Goal: Task Accomplishment & Management: Complete application form

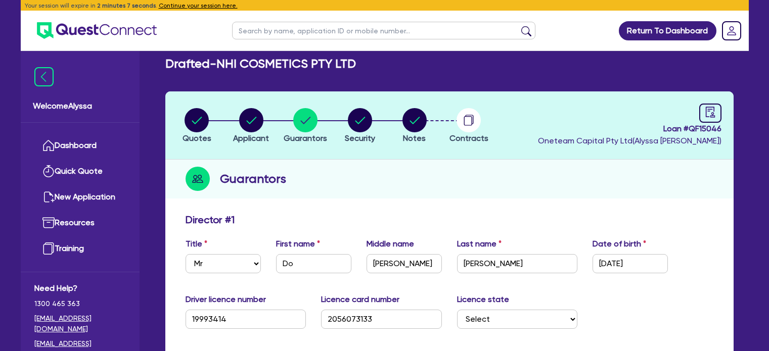
select select "MR"
select select "[GEOGRAPHIC_DATA]"
select select "MARRIED"
select select "MRS"
select select "[GEOGRAPHIC_DATA]"
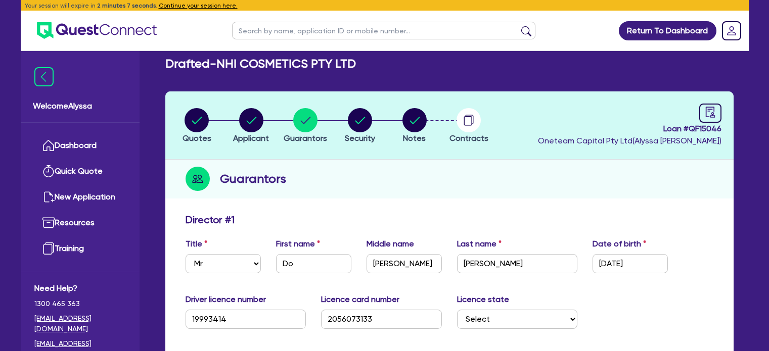
select select "MARRIED"
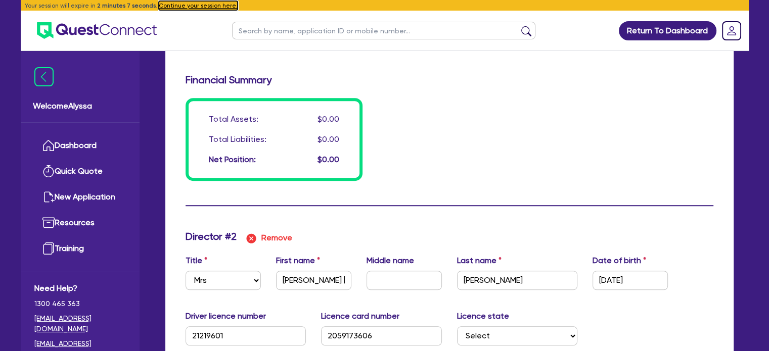
click at [185, 5] on button "Continue your session here." at bounding box center [198, 5] width 79 height 9
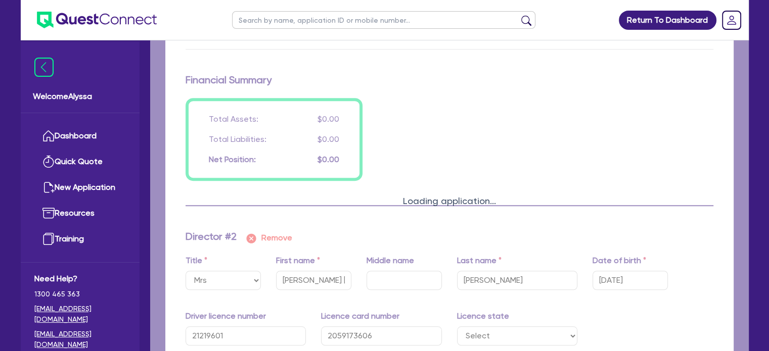
type input "0"
type input "0415 929 889"
type input "0"
type input "0452 346 669"
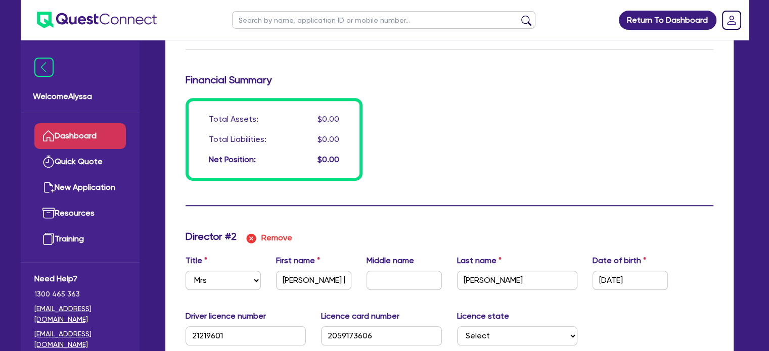
click at [67, 131] on link "Dashboard" at bounding box center [79, 136] width 91 height 26
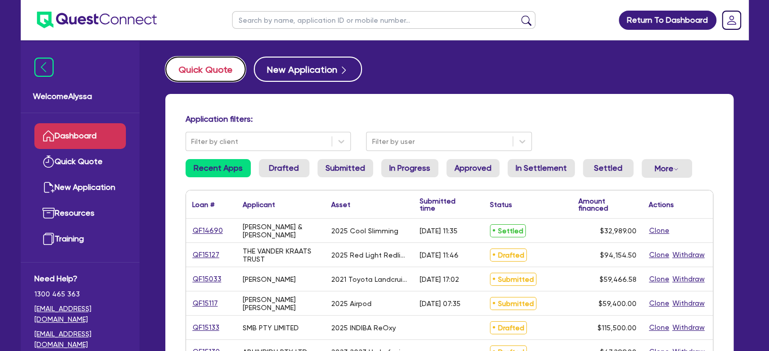
click at [198, 66] on button "Quick Quote" at bounding box center [205, 69] width 80 height 25
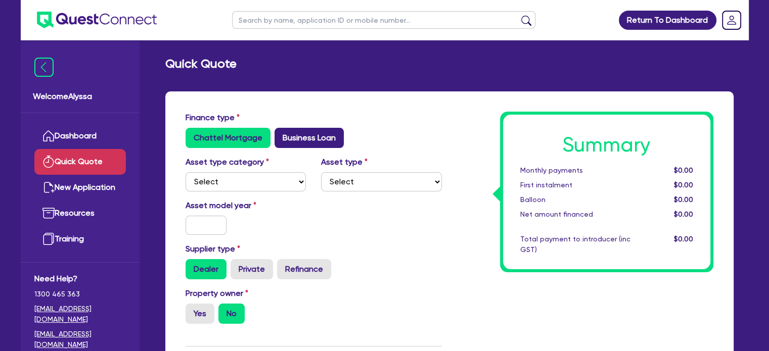
click at [297, 133] on label "Business Loan" at bounding box center [308, 138] width 69 height 20
click at [281, 133] on input "Business Loan" at bounding box center [277, 131] width 7 height 7
radio input "true"
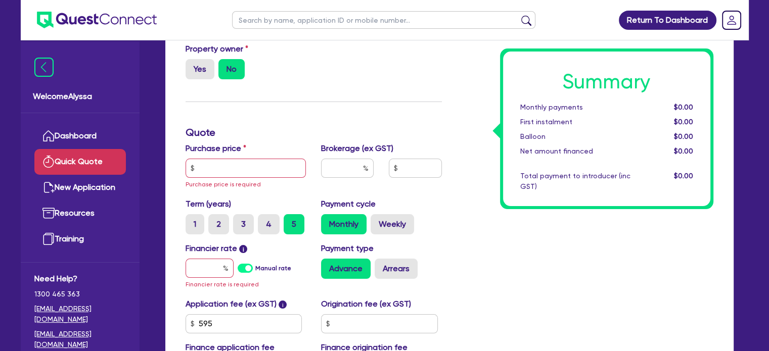
scroll to position [115, 0]
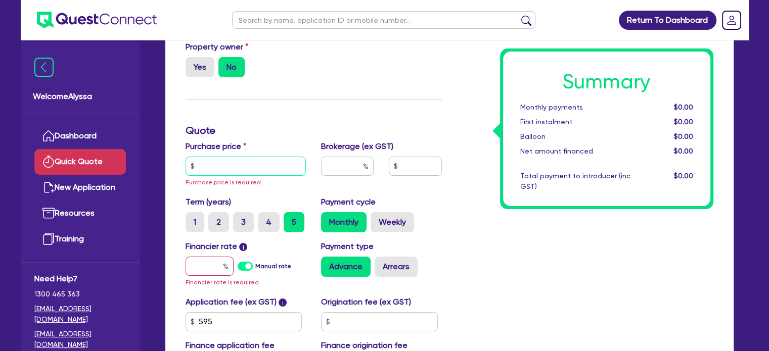
click at [243, 158] on input "text" at bounding box center [246, 166] width 121 height 19
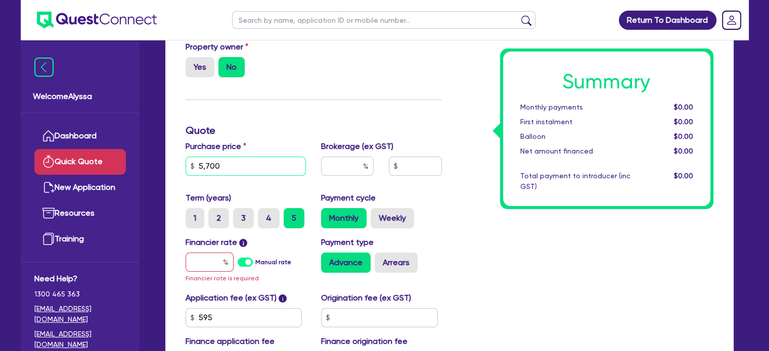
scroll to position [257, 0]
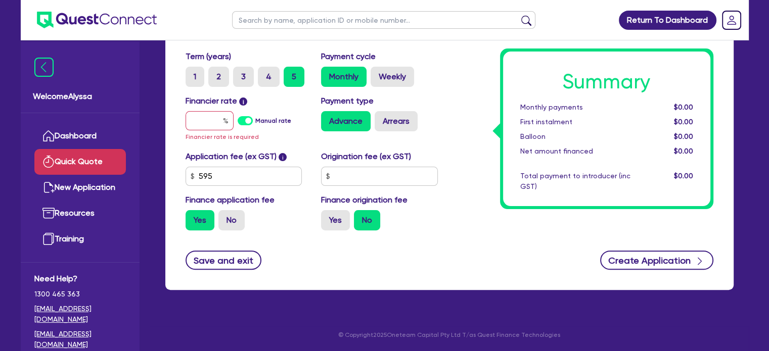
type input "5,700"
click at [633, 260] on button "Create Application" at bounding box center [656, 260] width 113 height 19
click at [206, 119] on input "text" at bounding box center [210, 120] width 48 height 19
type input "1"
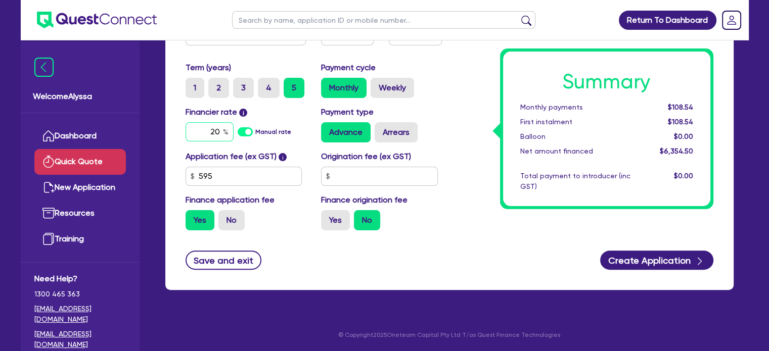
type input "20"
click at [512, 214] on div "Summary Monthly payments $108.54 First instalment $108.54 Balloon $0.00 Net amo…" at bounding box center [584, 52] width 271 height 373
click at [652, 263] on button "Create Application" at bounding box center [656, 260] width 113 height 19
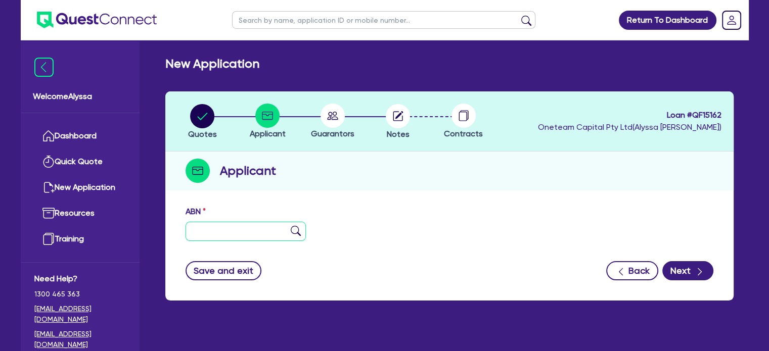
click at [202, 235] on input "text" at bounding box center [246, 231] width 121 height 19
paste input "26 245 011 587"
type input "26 245 011 587"
click at [300, 229] on img at bounding box center [296, 231] width 10 height 10
type input "[PERSON_NAME]"
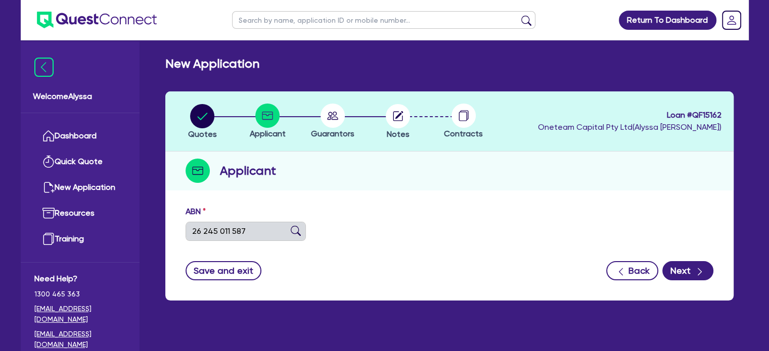
type input "Lush Skin"
select select "SOLE_TRADER"
type input "[DATE]"
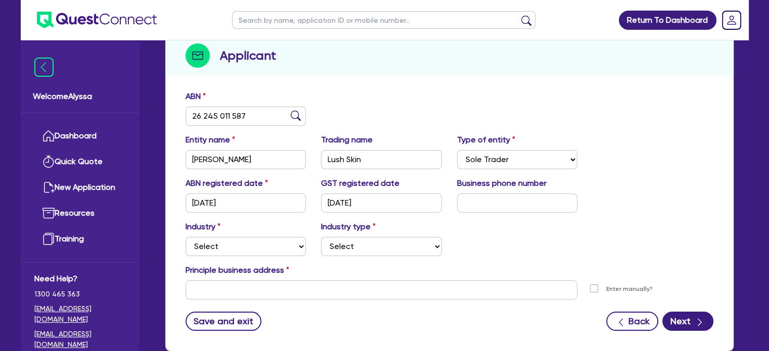
scroll to position [176, 0]
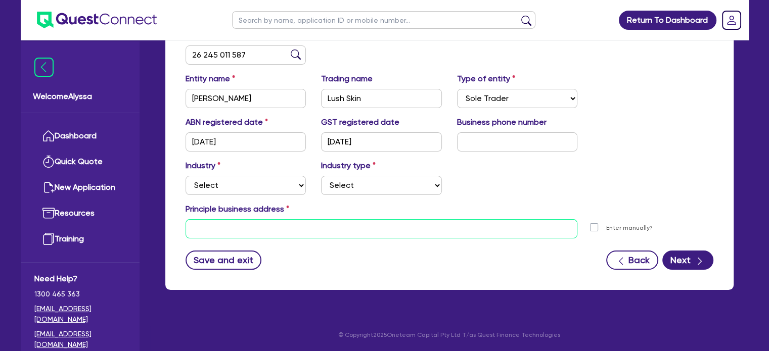
click at [266, 228] on input "text" at bounding box center [382, 228] width 392 height 19
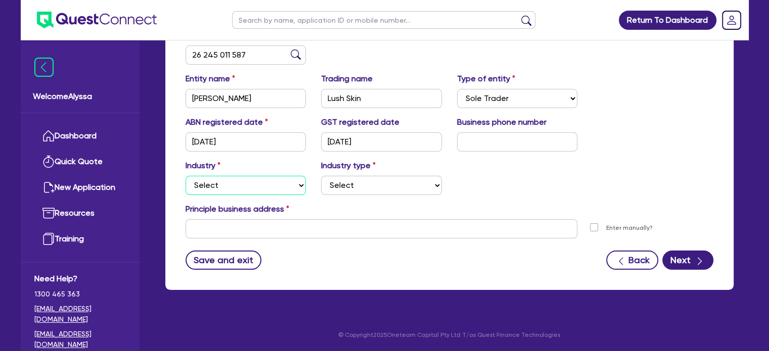
click at [215, 184] on select "Select Accomodation & Food Services Administrative & Support Services Agricultu…" at bounding box center [246, 185] width 121 height 19
select select "HEALTH_BEAUTY"
click at [186, 176] on select "Select Accomodation & Food Services Administrative & Support Services Agricultu…" at bounding box center [246, 185] width 121 height 19
click at [346, 185] on select "Select [MEDICAL_DATA], [MEDICAL_DATA] Services Cosmetics Supplies Day Spas, Hea…" at bounding box center [381, 185] width 121 height 19
select select "HAIR_BEAUTY_SALONS"
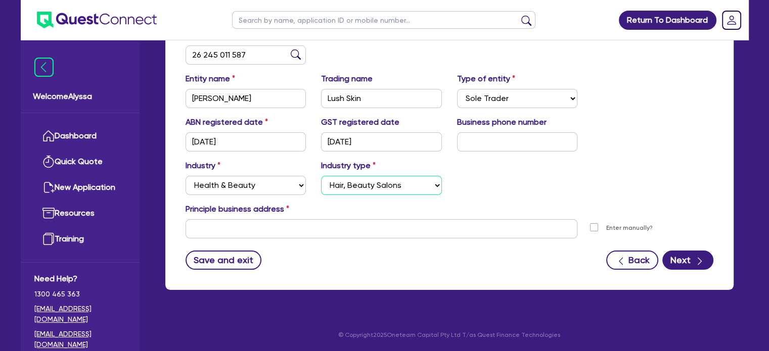
click at [321, 176] on select "Select [MEDICAL_DATA], [MEDICAL_DATA] Services Cosmetics Supplies Day Spas, Hea…" at bounding box center [381, 185] width 121 height 19
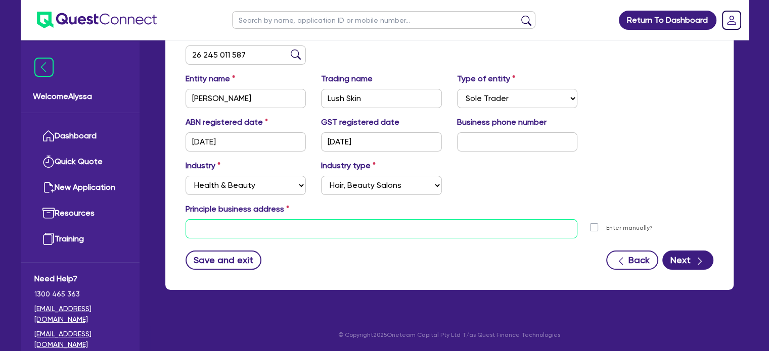
click at [229, 238] on input "text" at bounding box center [382, 228] width 392 height 19
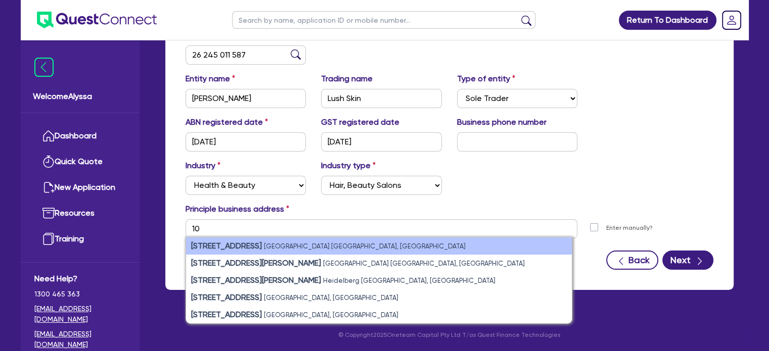
click at [234, 242] on strong "[STREET_ADDRESS]" at bounding box center [226, 246] width 71 height 10
type input "[STREET_ADDRESS]"
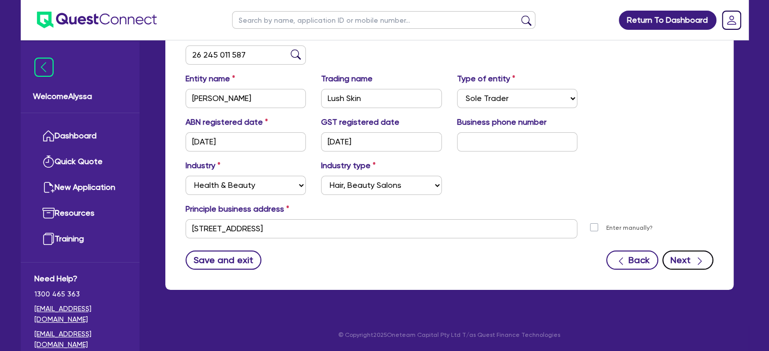
click at [697, 262] on icon "button" at bounding box center [700, 261] width 10 height 10
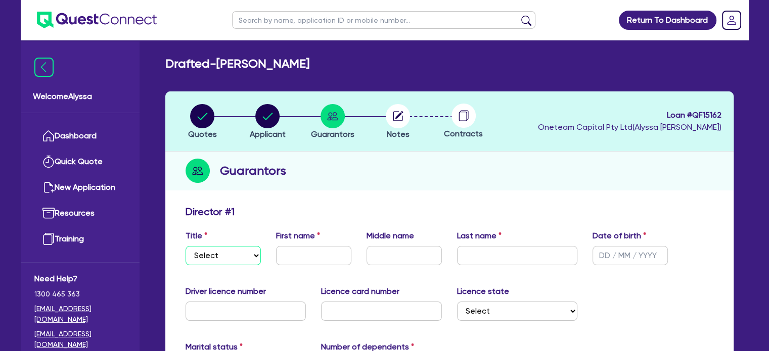
click at [214, 260] on select "Select Mr Mrs Ms Miss Dr" at bounding box center [223, 255] width 75 height 19
select select "MRS"
click at [186, 246] on select "Select Mr Mrs Ms Miss Dr" at bounding box center [223, 255] width 75 height 19
type input "[PERSON_NAME]"
type input "Simcoe"
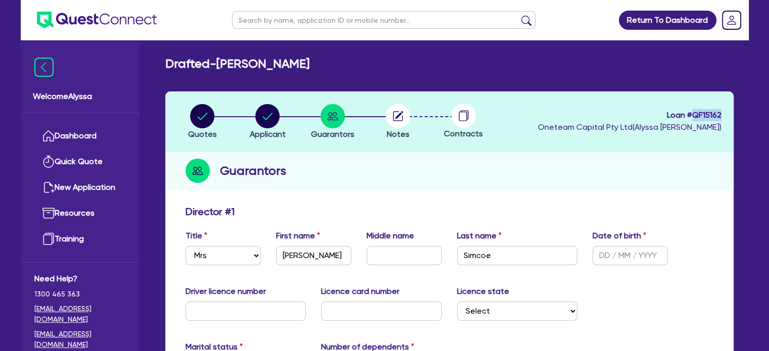
drag, startPoint x: 723, startPoint y: 114, endPoint x: 692, endPoint y: 114, distance: 31.8
click at [692, 114] on header "Quotes Applicant [GEOGRAPHIC_DATA] Notes Contracts Loan # QF15162 Oneteam Capit…" at bounding box center [449, 121] width 568 height 60
copy span "QF15162"
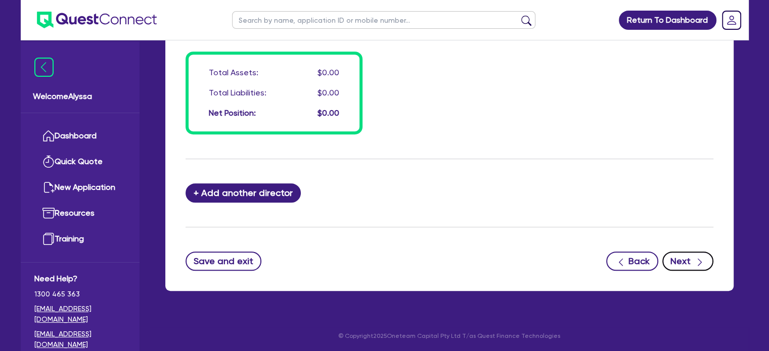
click at [676, 252] on button "Next" at bounding box center [687, 261] width 51 height 19
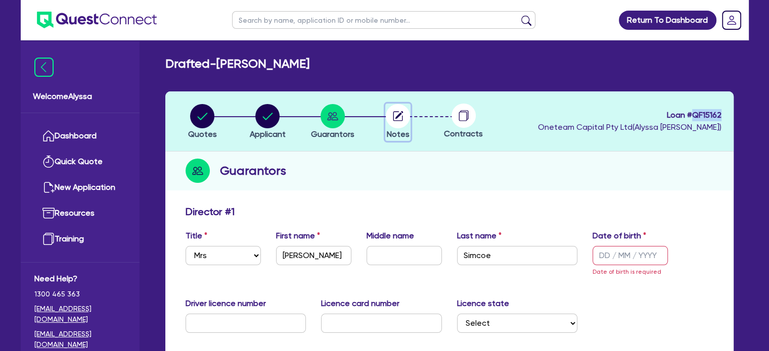
click at [407, 123] on circle "button" at bounding box center [398, 116] width 24 height 24
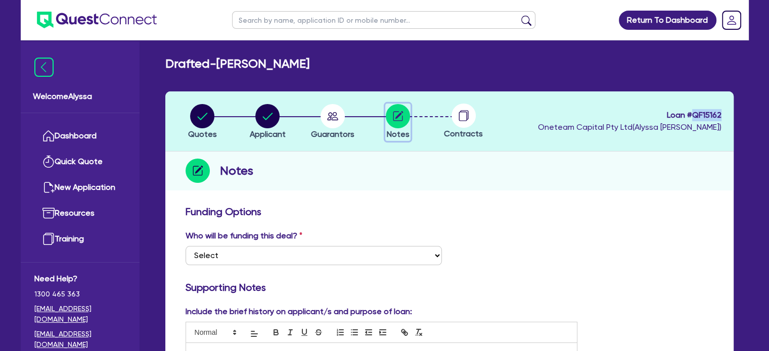
scroll to position [550, 0]
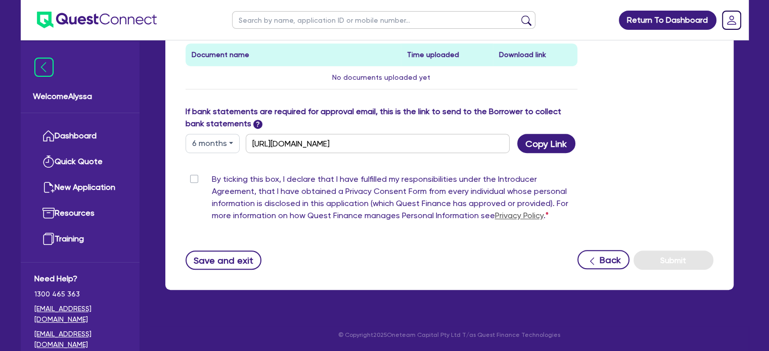
click at [212, 175] on label "By ticking this box, I declare that I have fulfilled my responsibilities under …" at bounding box center [395, 199] width 366 height 53
click at [194, 175] on input "By ticking this box, I declare that I have fulfilled my responsibilities under …" at bounding box center [190, 178] width 8 height 10
checkbox input "true"
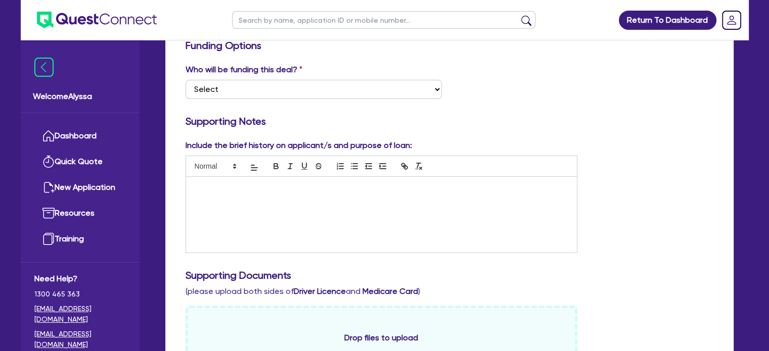
scroll to position [152, 0]
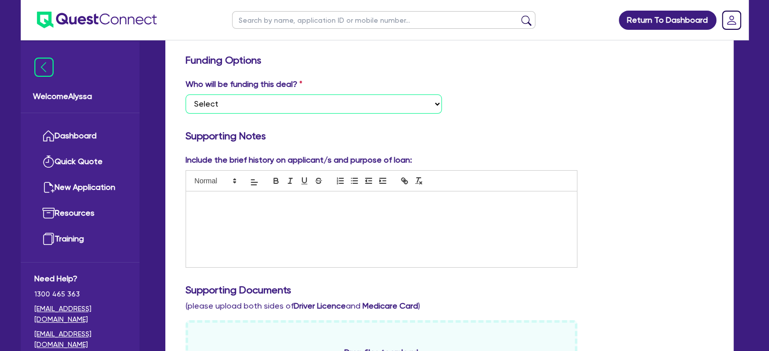
click at [224, 112] on select "Select I want Quest to fund 100% I will fund 100% I will co-fund with Quest Oth…" at bounding box center [314, 104] width 256 height 19
select select "Other"
click at [186, 95] on select "Select I want Quest to fund 100% I will fund 100% I will co-fund with Quest Oth…" at bounding box center [314, 104] width 256 height 19
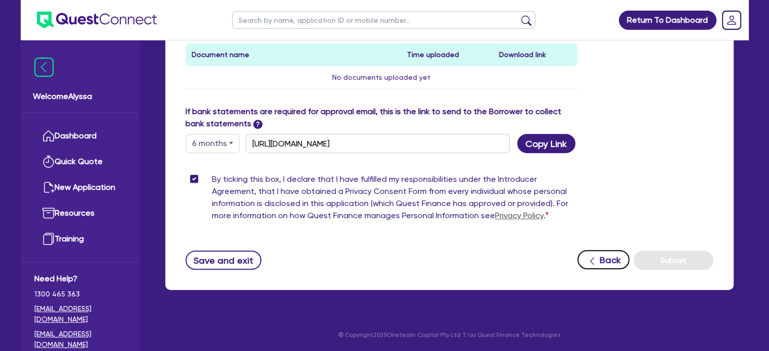
click at [566, 253] on div "Save and exit Back Submit" at bounding box center [449, 260] width 543 height 20
